Goal: Entertainment & Leisure: Consume media (video, audio)

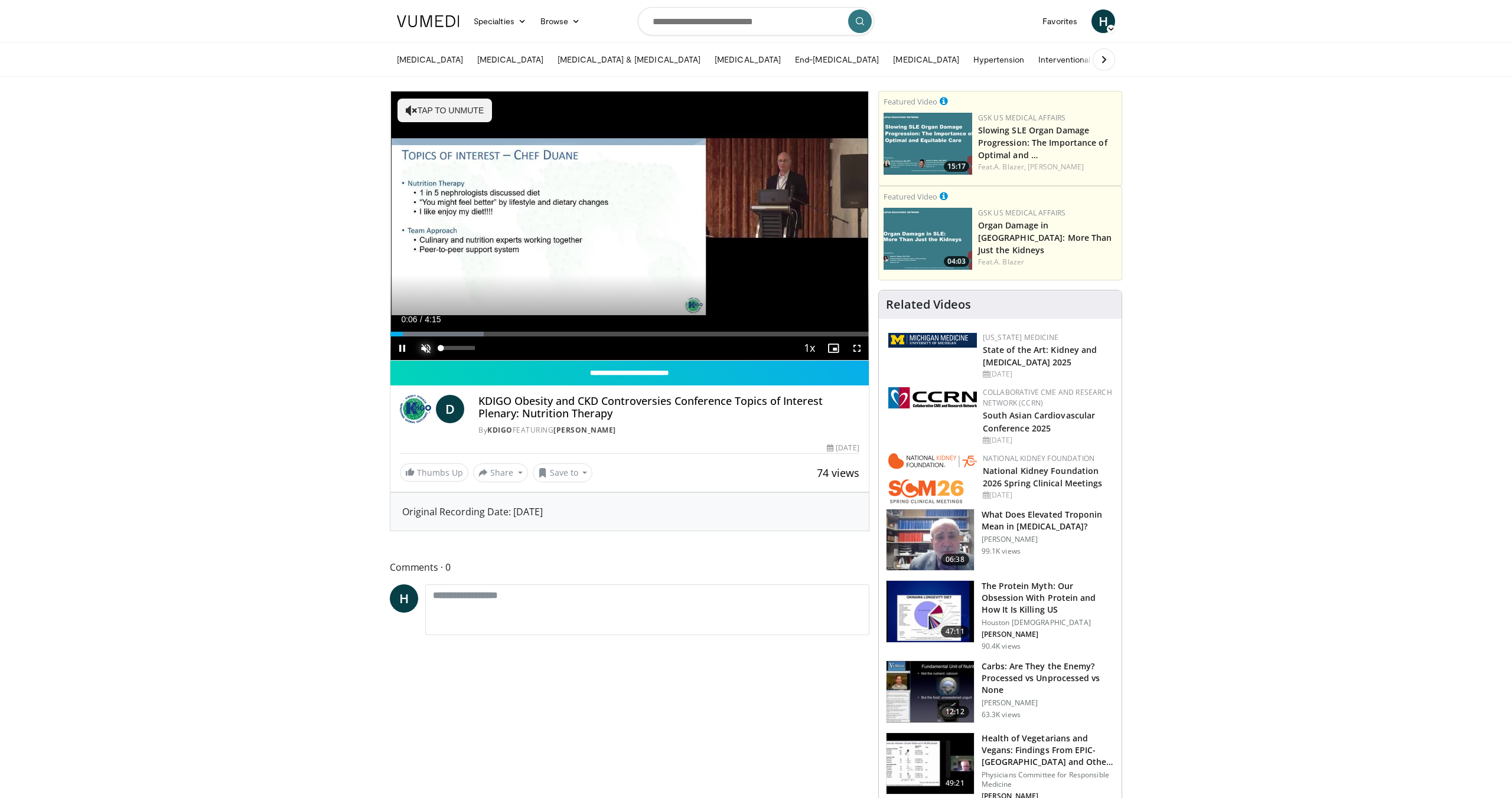
click at [425, 350] on span "Video Player" at bounding box center [426, 349] width 24 height 24
click at [433, 333] on div "Progress Bar" at bounding box center [433, 333] width 1 height 5
click at [450, 337] on div "Current Time 0:24 / Duration 4:15 Pause Skip Backward Skip Forward Mute 0% Load…" at bounding box center [629, 349] width 479 height 24
click at [479, 335] on div "Progress Bar" at bounding box center [479, 333] width 1 height 5
click at [511, 333] on div "Progress Bar" at bounding box center [511, 333] width 1 height 5
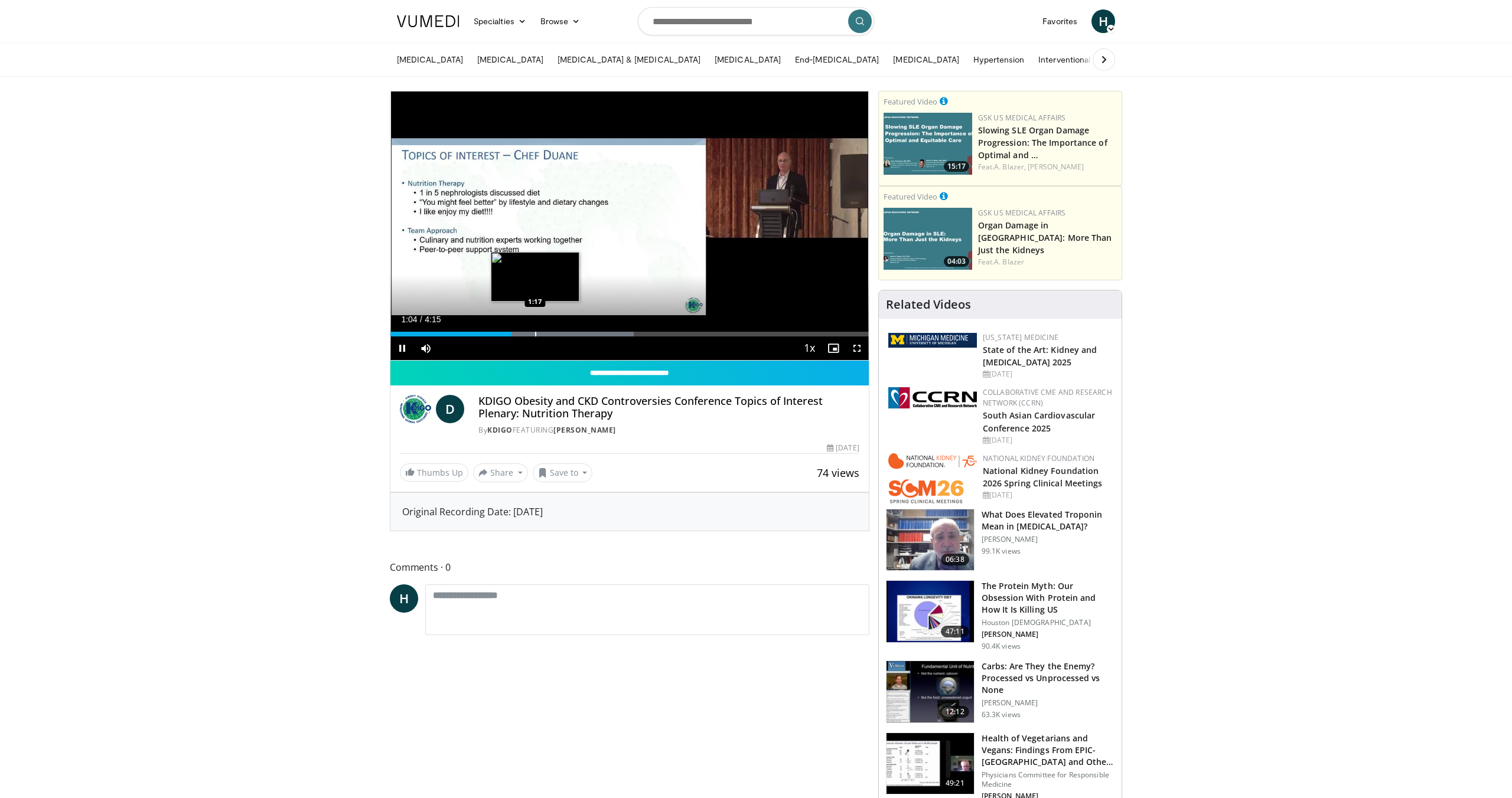
click at [536, 336] on div "Progress Bar" at bounding box center [535, 333] width 1 height 5
click at [573, 337] on div "Current Time 1:18 / Duration 4:15 Pause Skip Backward Skip Forward Mute 0% Load…" at bounding box center [629, 349] width 479 height 24
click at [591, 334] on div "Progress Bar" at bounding box center [591, 333] width 1 height 5
click at [617, 335] on div "Progress Bar" at bounding box center [617, 333] width 1 height 5
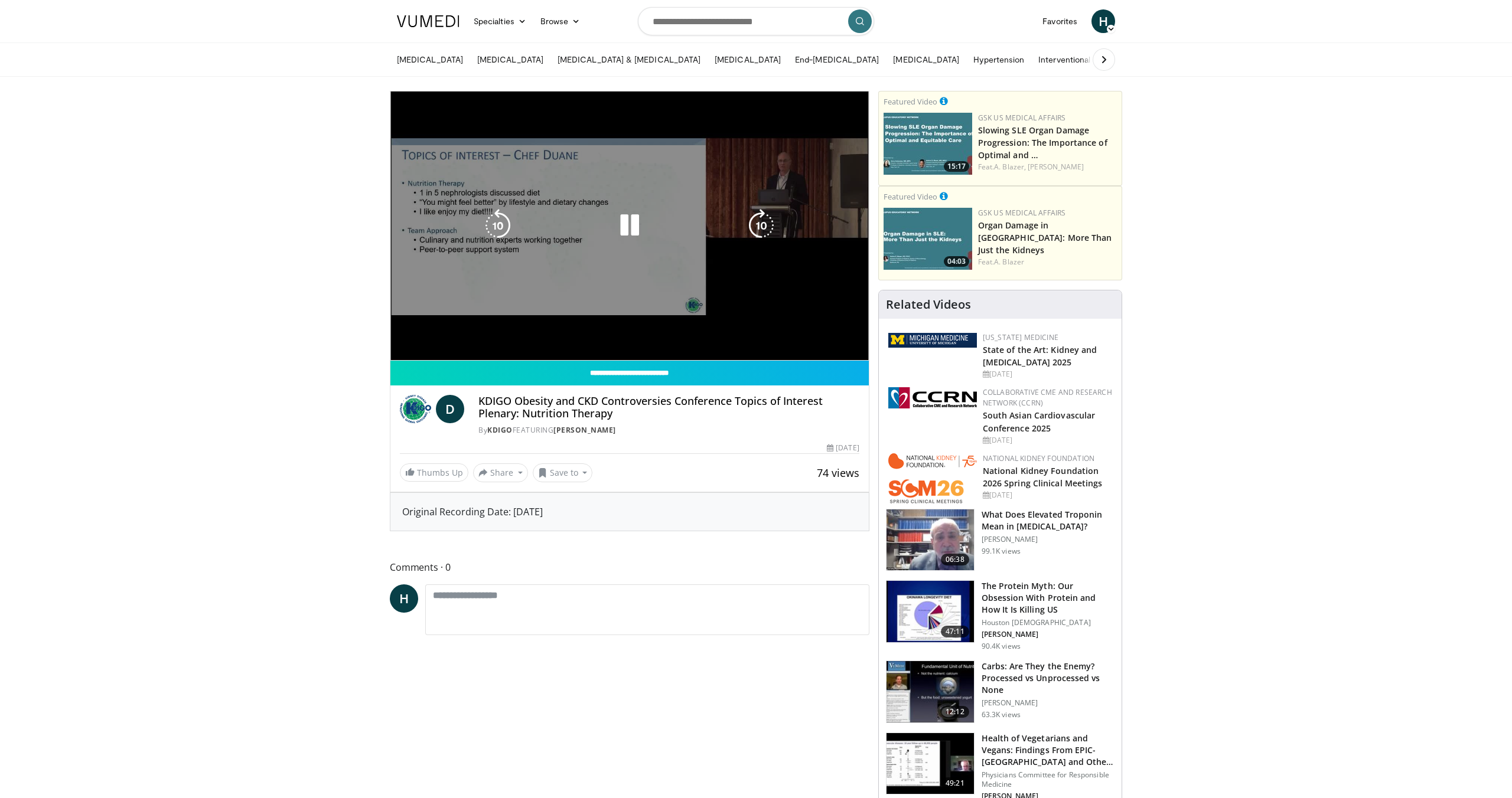
click at [658, 335] on video-js "**********" at bounding box center [629, 226] width 479 height 269
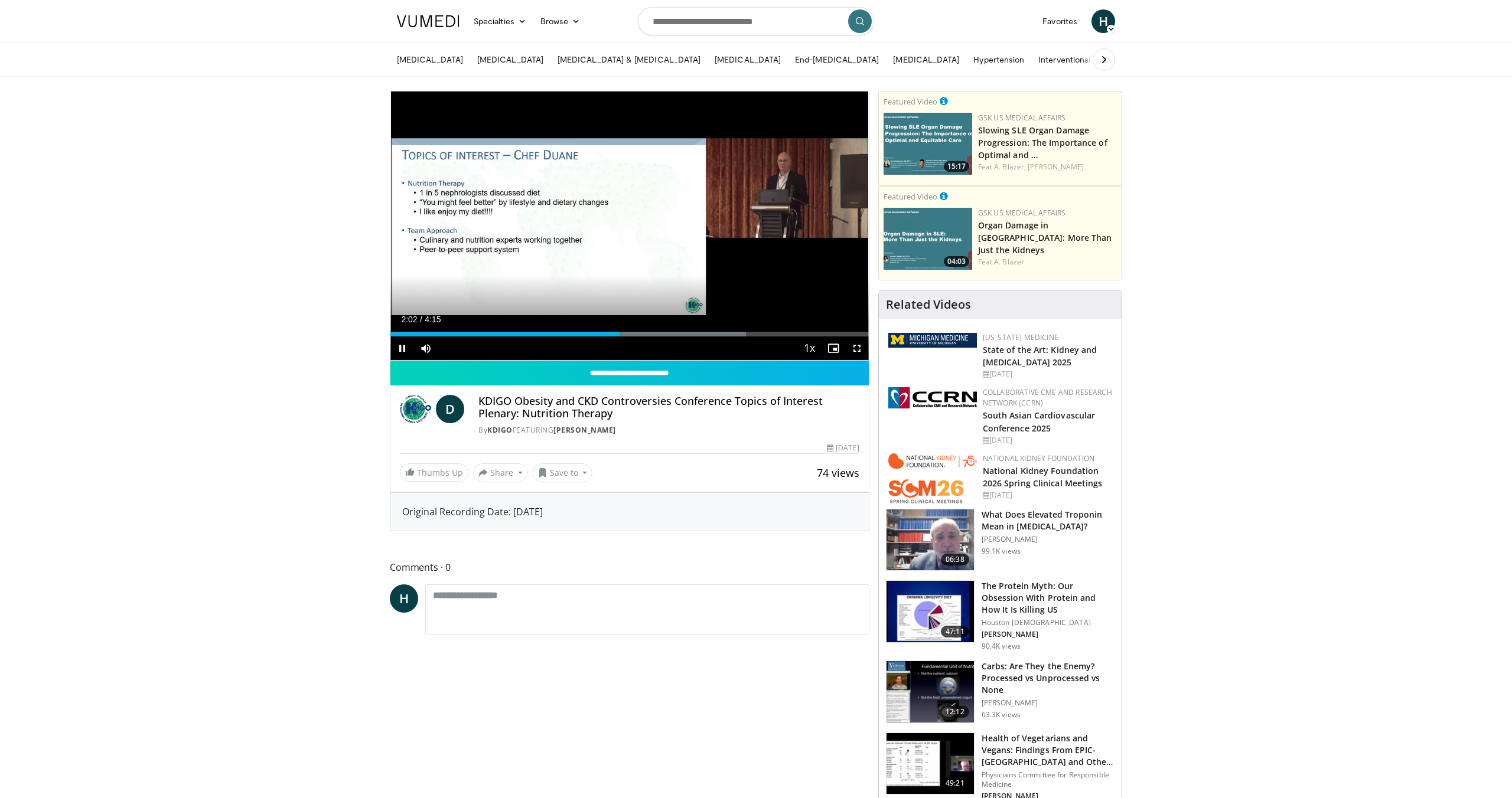
click at [674, 337] on div "Current Time 2:02 / Duration 4:15 Pause Skip Backward Skip Forward Mute 0% Load…" at bounding box center [629, 349] width 479 height 24
click at [637, 335] on video-js "**********" at bounding box center [629, 226] width 479 height 269
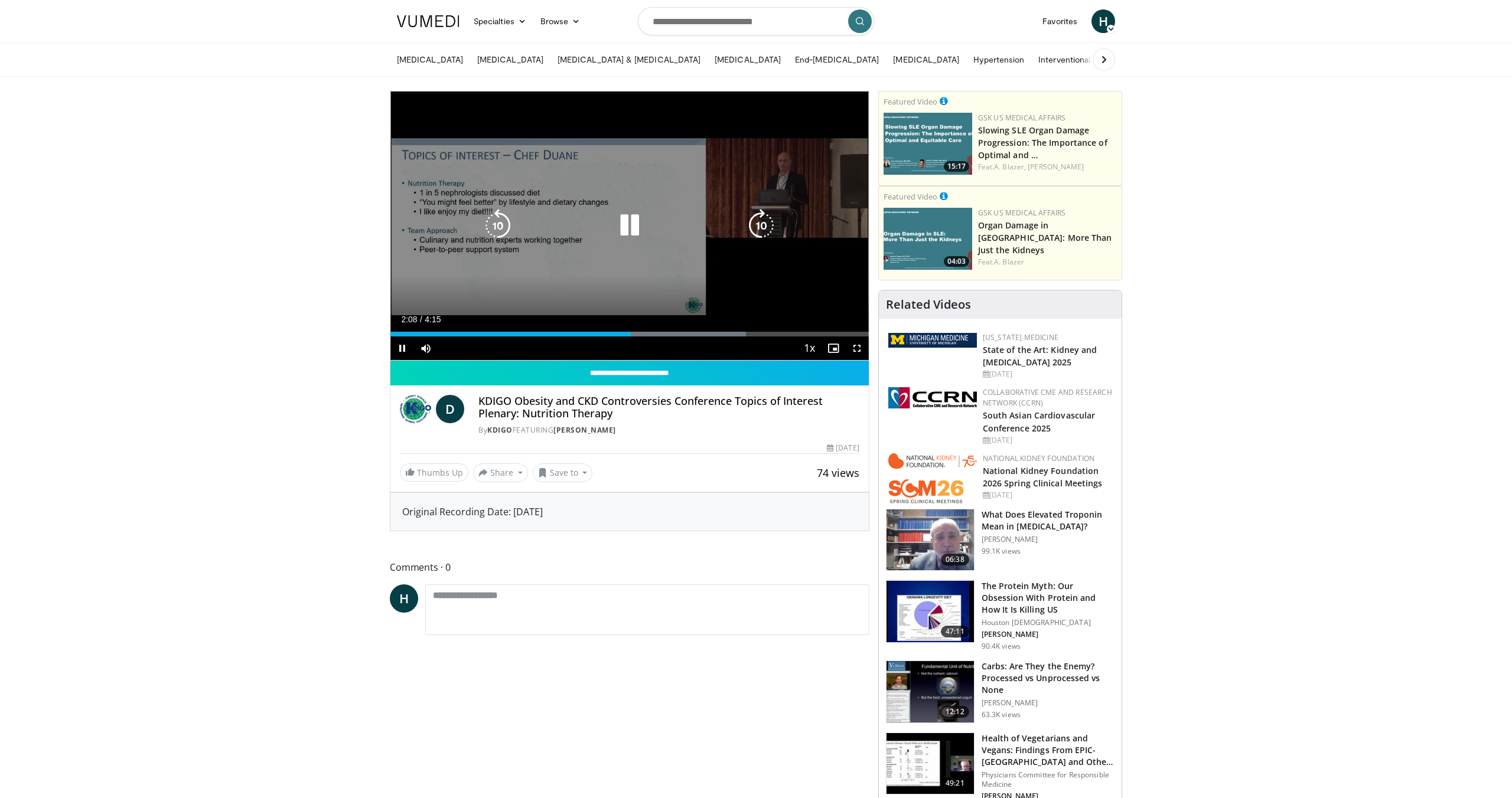
click at [758, 230] on icon "Video Player" at bounding box center [761, 226] width 33 height 33
click at [757, 230] on icon "Video Player" at bounding box center [761, 226] width 33 height 33
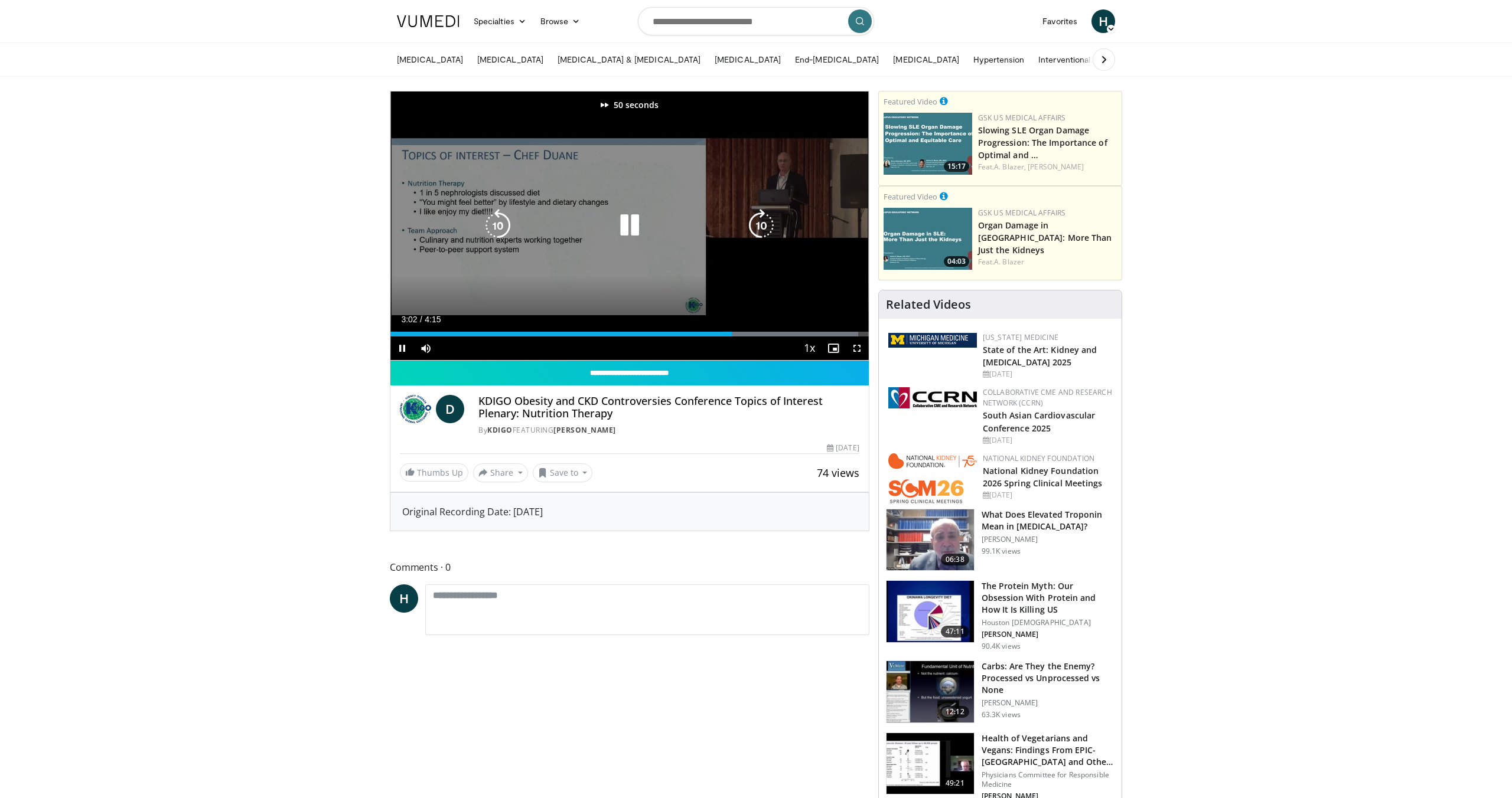
click at [757, 230] on icon "Video Player" at bounding box center [761, 226] width 33 height 33
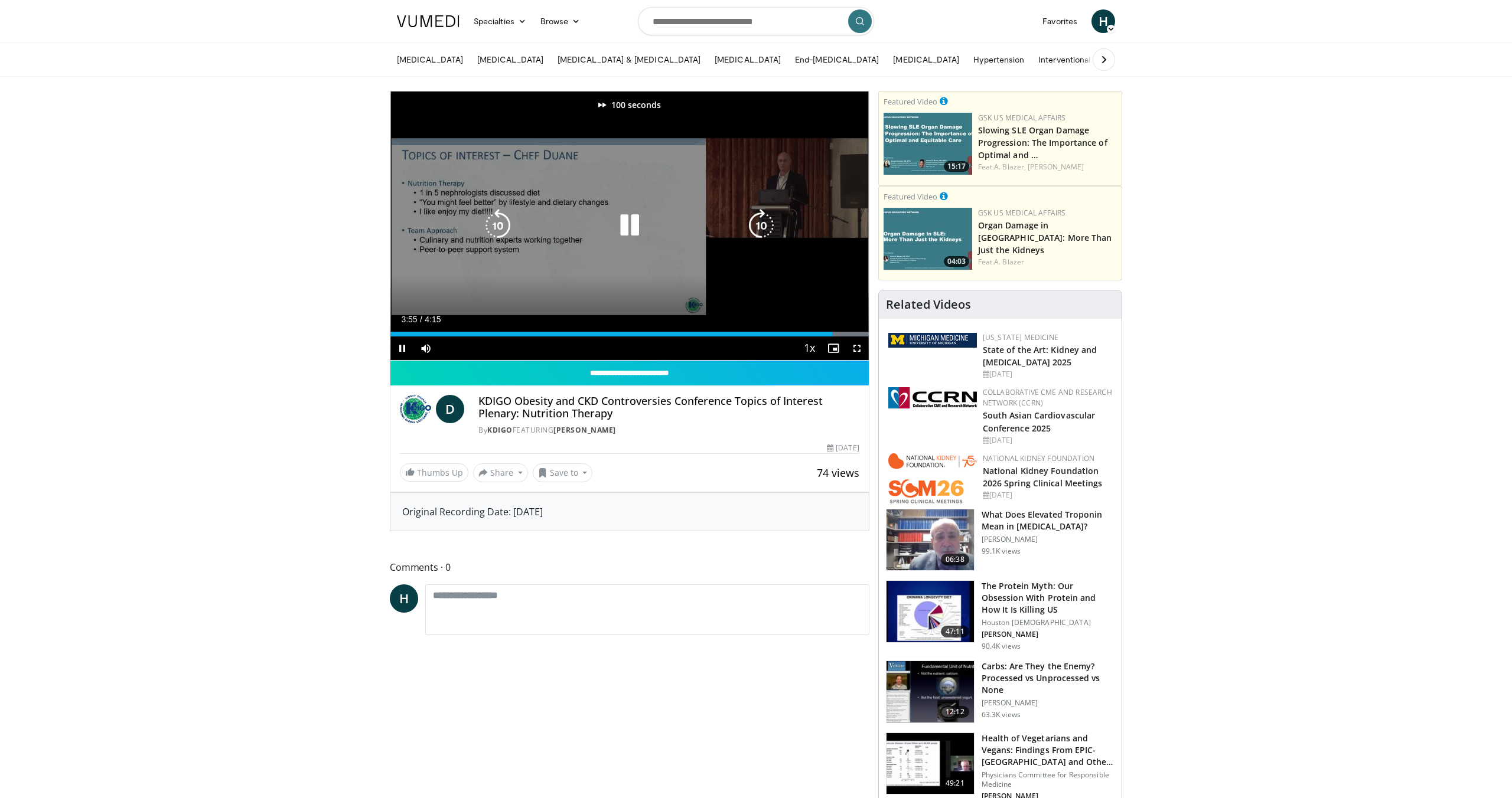
click at [757, 230] on icon "Video Player" at bounding box center [761, 226] width 33 height 33
